Goal: Task Accomplishment & Management: Manage account settings

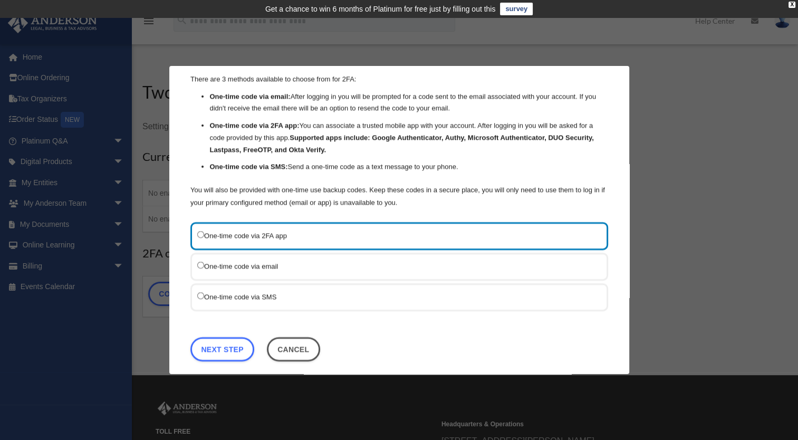
scroll to position [41, 0]
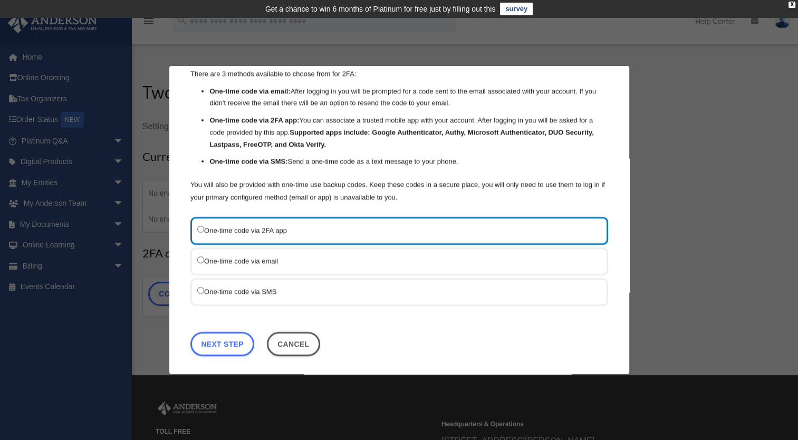
click at [247, 292] on label "One-time code via SMS" at bounding box center [393, 291] width 393 height 13
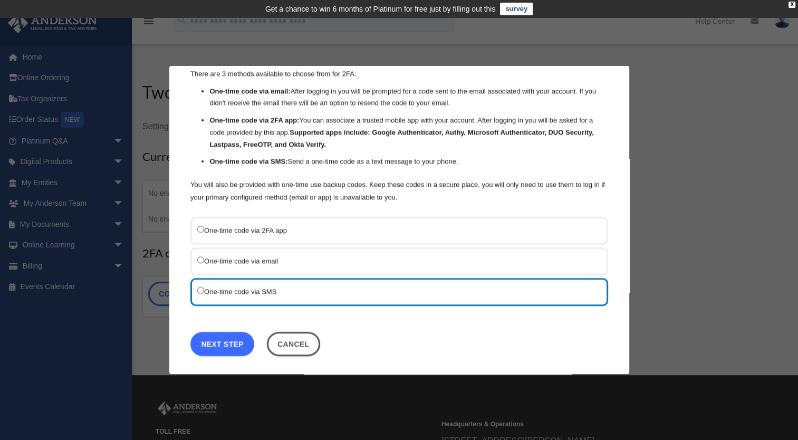
click at [227, 341] on link "Next Step" at bounding box center [222, 344] width 64 height 24
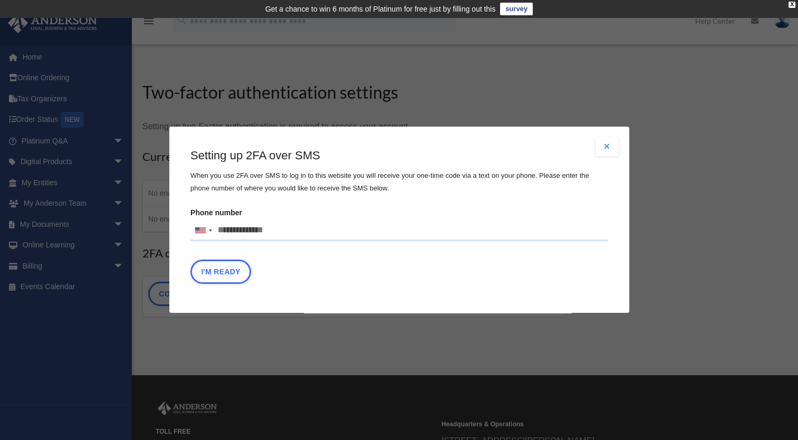
click at [259, 231] on input "Phone number United States +1 United Kingdom +44 Afghanistan (‫افغانستان‬‎) +93…" at bounding box center [399, 230] width 418 height 21
type input "**********"
click at [454, 276] on div "I'm Ready" at bounding box center [399, 275] width 418 height 30
click at [218, 275] on button "I'm Ready" at bounding box center [220, 272] width 61 height 24
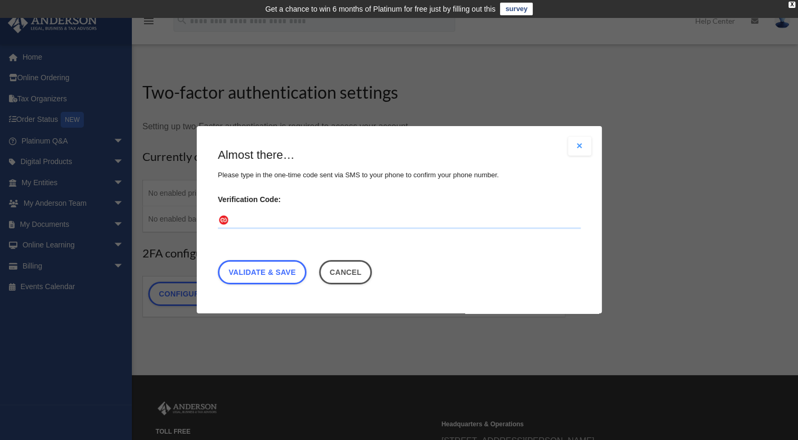
click at [277, 224] on input "Verification Code:" at bounding box center [399, 220] width 363 height 17
type input "******"
click at [271, 269] on link "Validate & Save" at bounding box center [262, 272] width 89 height 24
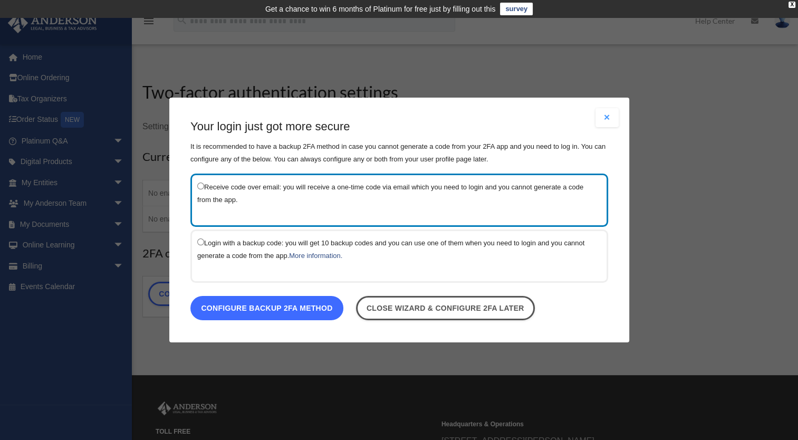
click at [317, 308] on link "Configure backup 2FA method" at bounding box center [266, 308] width 153 height 24
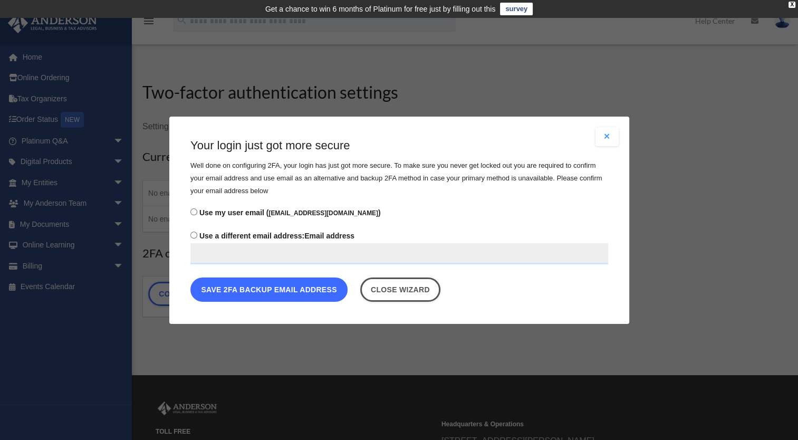
click at [280, 289] on button "Save 2FA backup email address" at bounding box center [268, 289] width 157 height 24
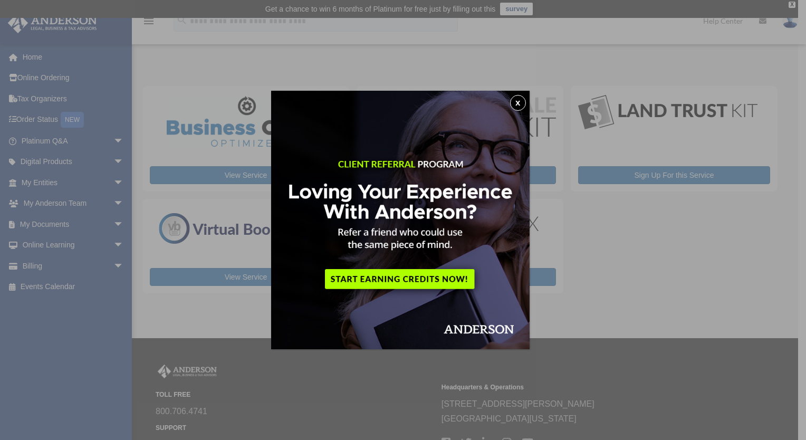
click at [521, 97] on button "x" at bounding box center [518, 103] width 16 height 16
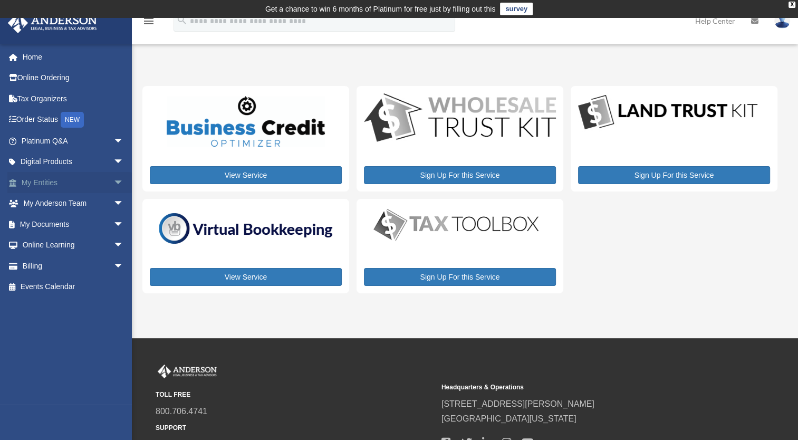
click at [113, 182] on span "arrow_drop_down" at bounding box center [123, 183] width 21 height 22
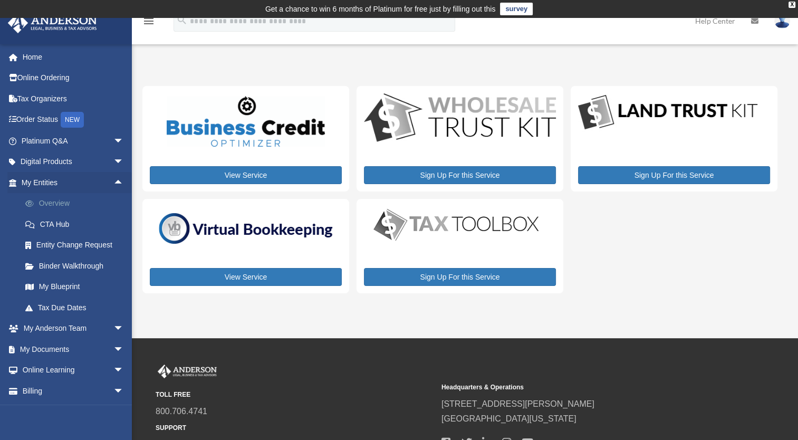
click at [69, 201] on link "Overview" at bounding box center [77, 203] width 125 height 21
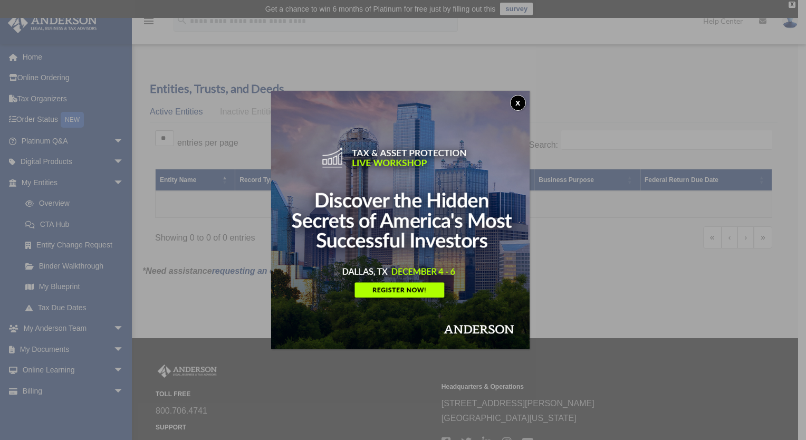
click at [521, 102] on button "x" at bounding box center [518, 103] width 16 height 16
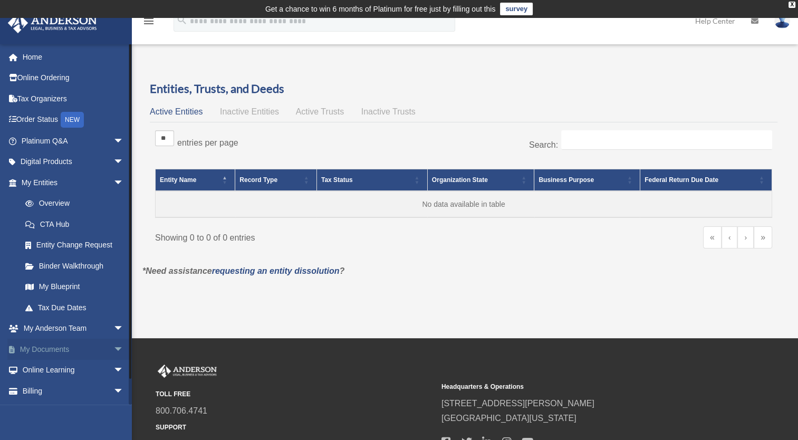
click at [113, 353] on span "arrow_drop_down" at bounding box center [123, 349] width 21 height 22
click at [113, 347] on span "arrow_drop_up" at bounding box center [123, 349] width 21 height 22
click at [113, 330] on span "arrow_drop_down" at bounding box center [123, 329] width 21 height 22
click at [89, 349] on link "My Anderson Team" at bounding box center [77, 348] width 125 height 21
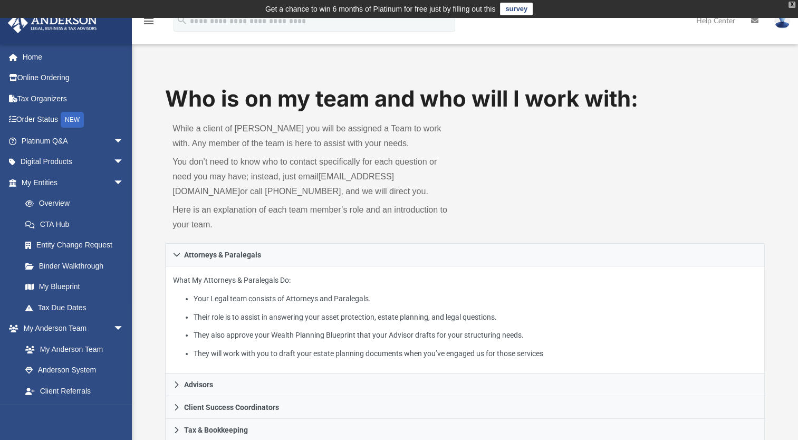
click at [791, 4] on div "X" at bounding box center [791, 5] width 7 height 6
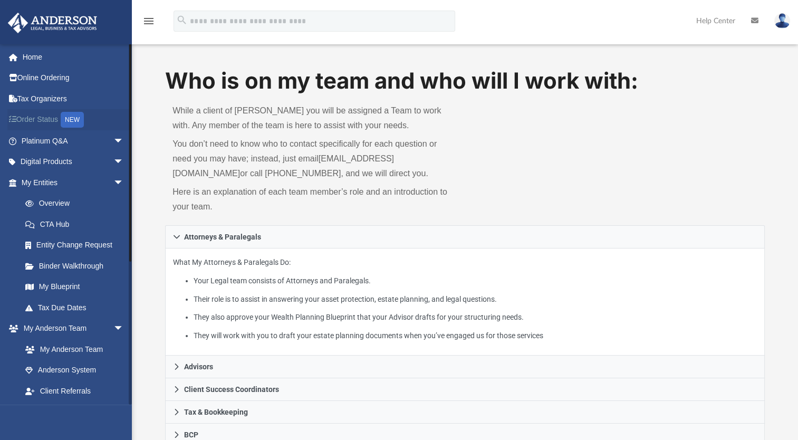
click at [40, 113] on link "Order Status NEW" at bounding box center [73, 120] width 132 height 22
